Goal: Information Seeking & Learning: Learn about a topic

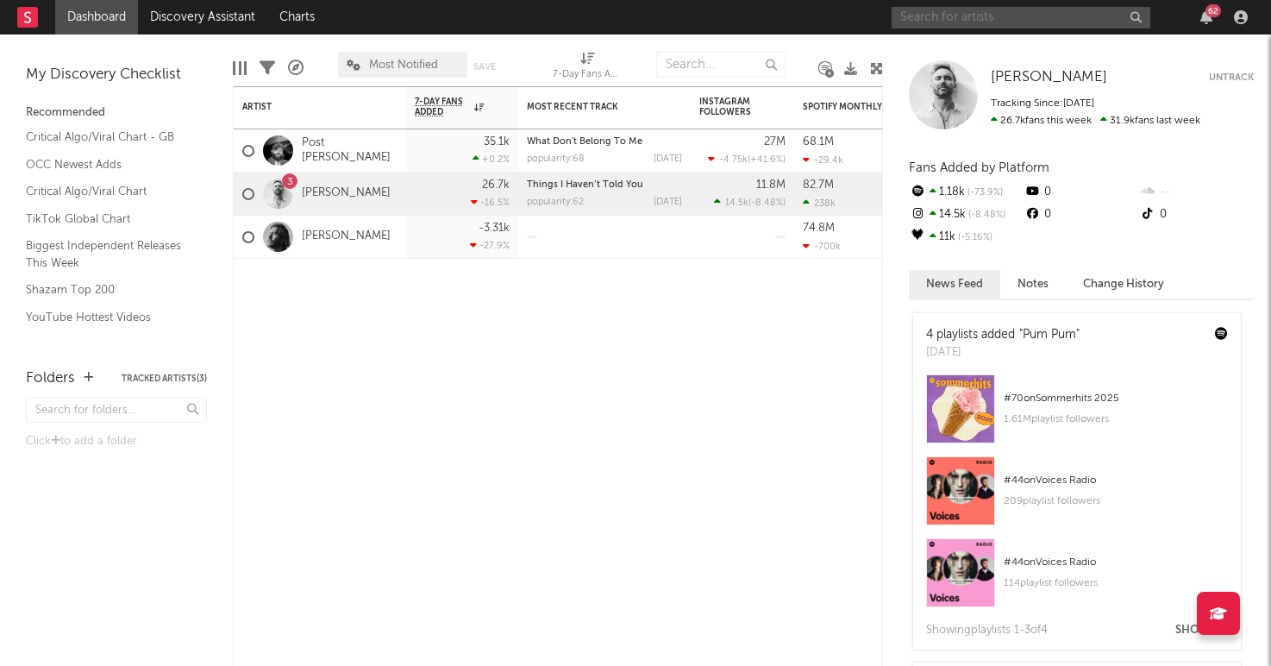
click at [1020, 19] on input "text" at bounding box center [1020, 18] width 259 height 22
type input "[PERSON_NAME]"
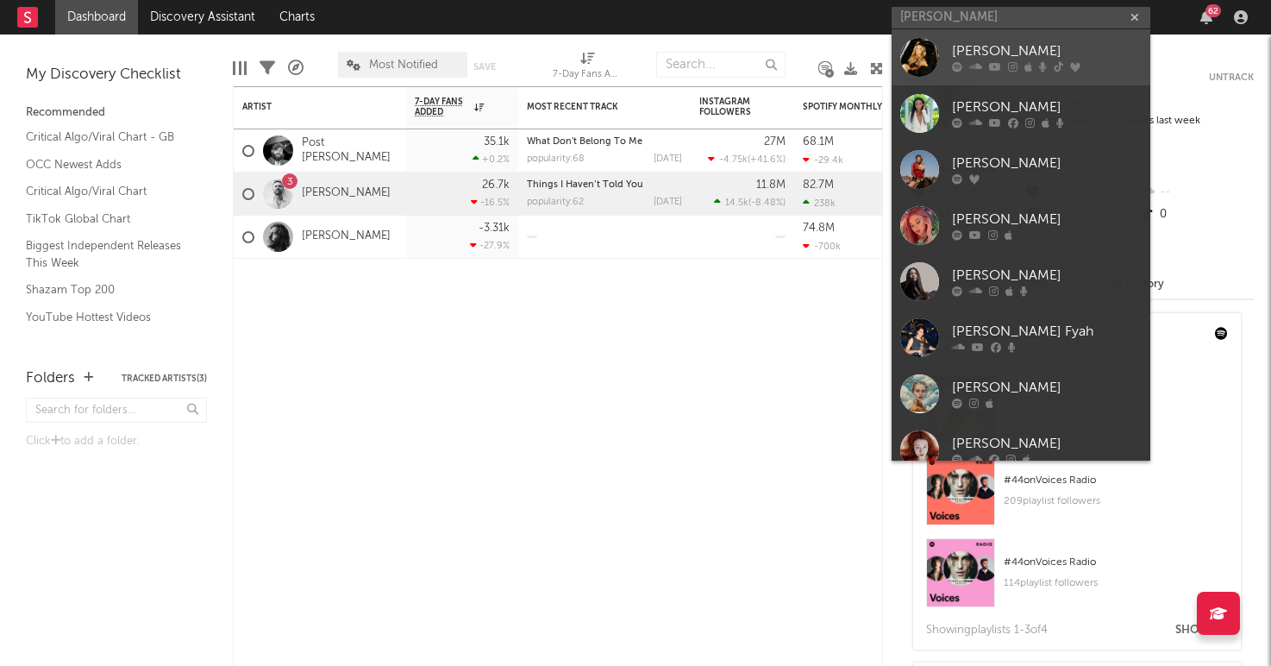
click at [978, 39] on link "[PERSON_NAME]" at bounding box center [1020, 57] width 259 height 56
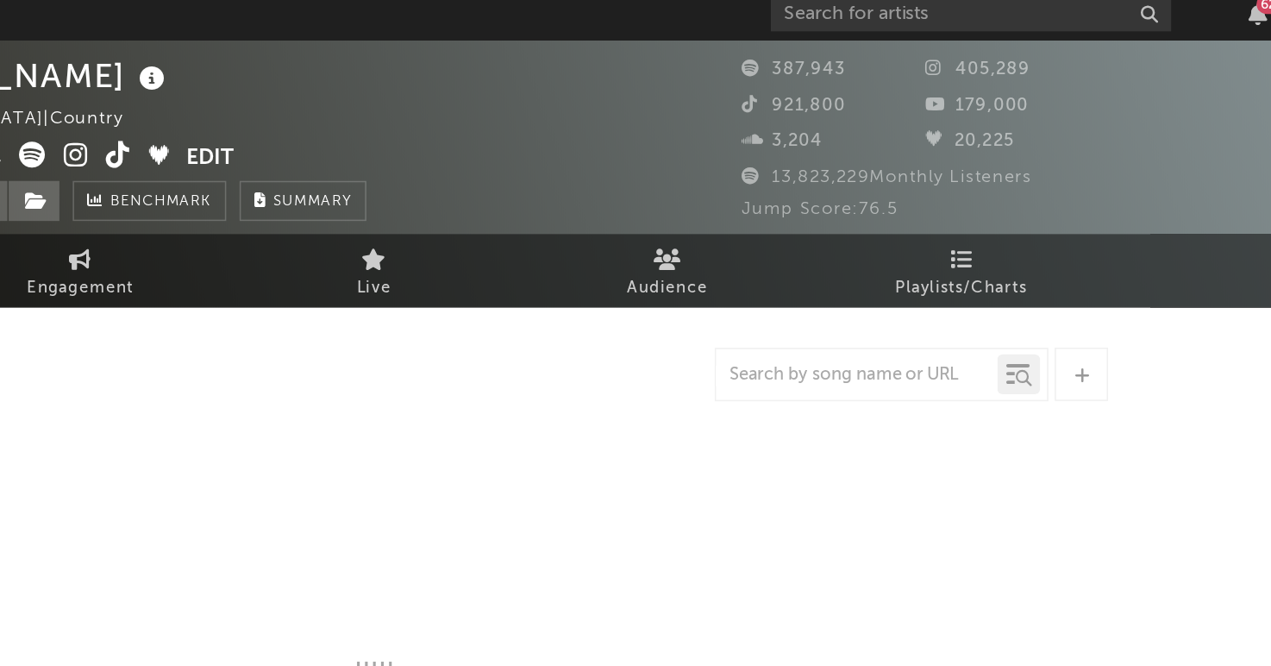
select select "6m"
